Goal: Find specific page/section: Find specific page/section

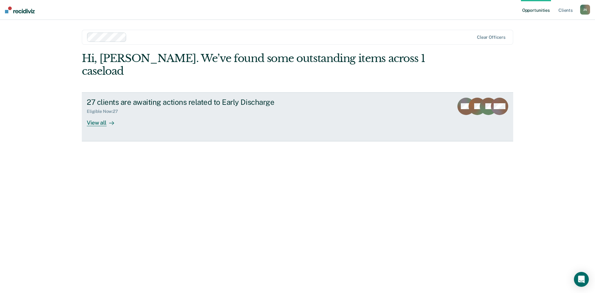
click at [104, 114] on div "View all" at bounding box center [104, 120] width 35 height 12
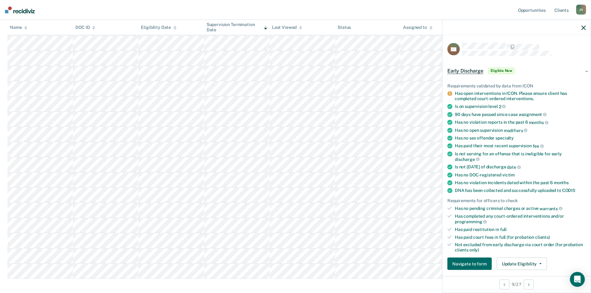
click at [582, 27] on icon "button" at bounding box center [583, 27] width 4 height 4
